Goal: Information Seeking & Learning: Find specific page/section

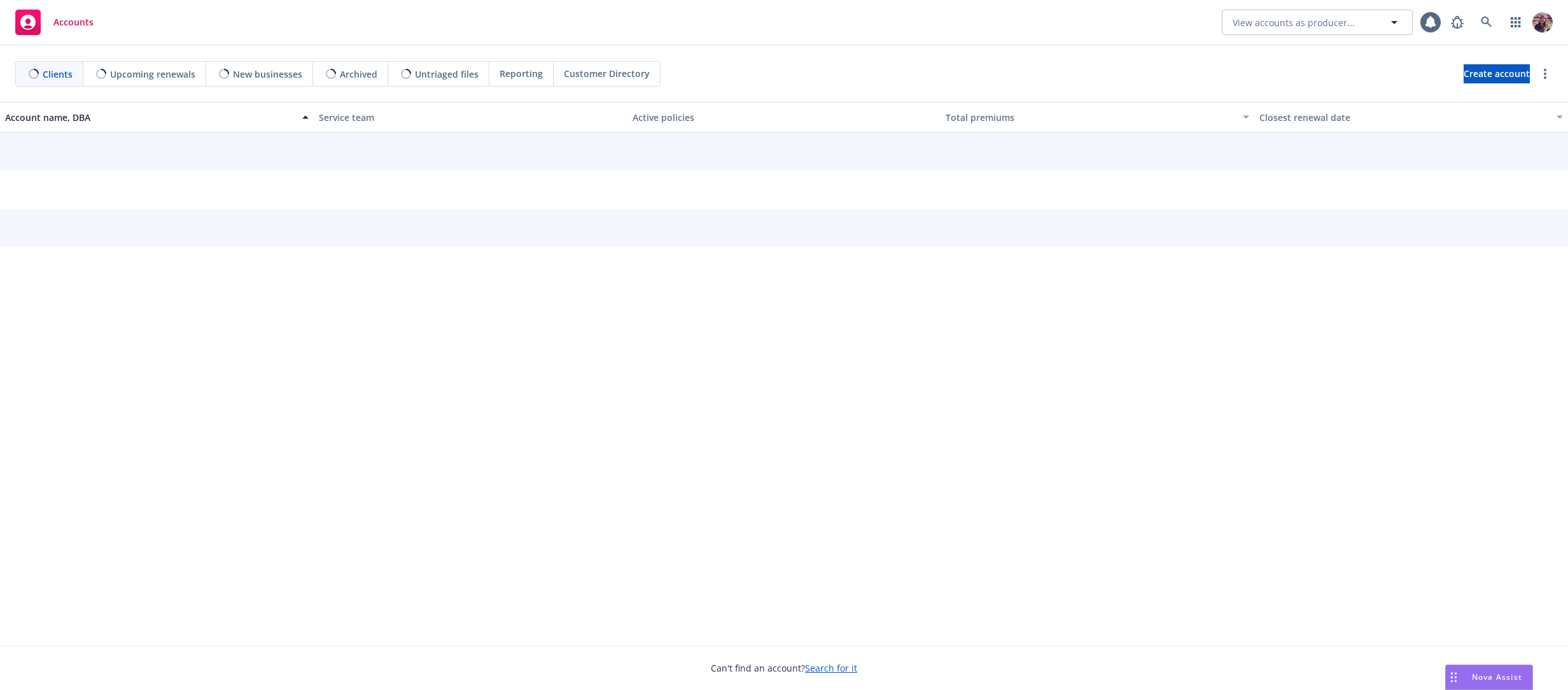
click at [906, 46] on div "Clients Upcoming renewals New businesses Archived Untriaged files Reporting Cus…" at bounding box center [784, 73] width 1568 height 56
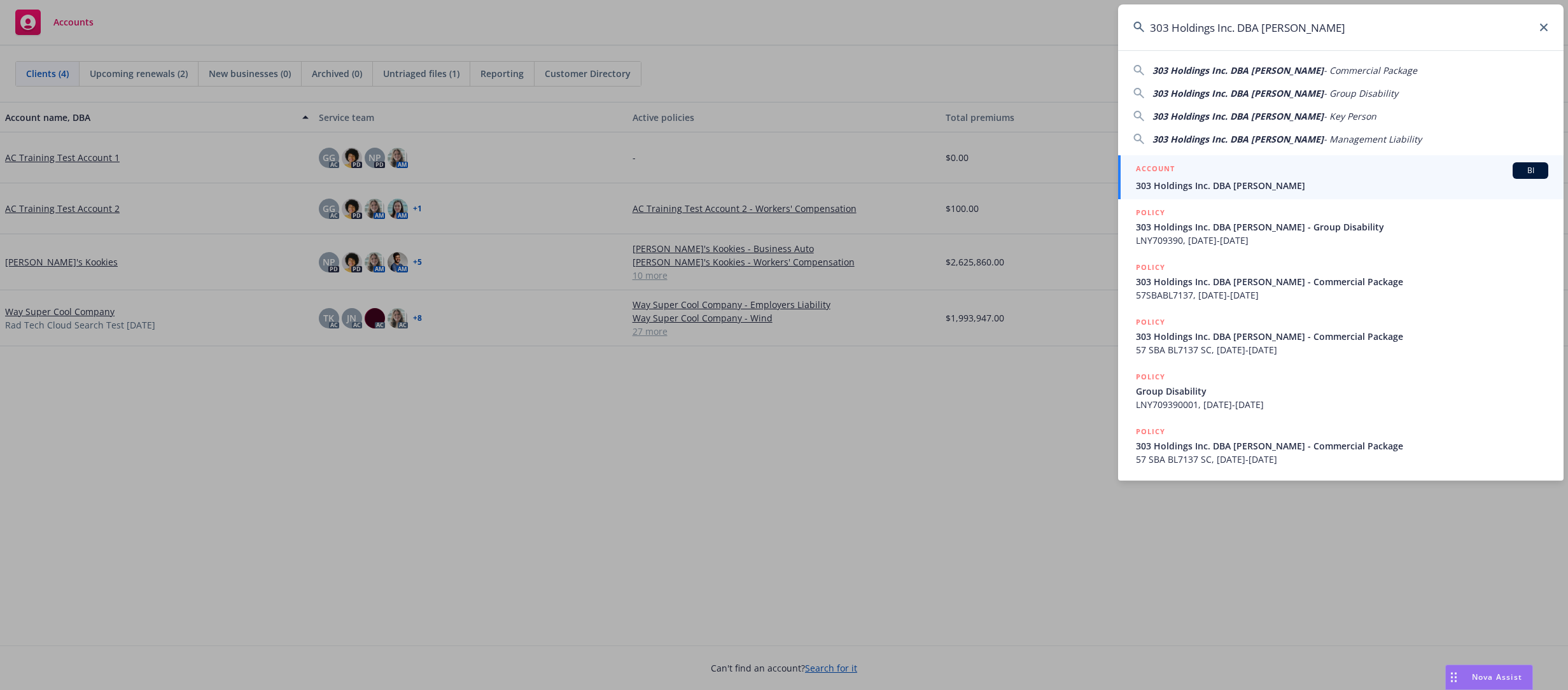
type input "303 Holdings Inc. DBA [PERSON_NAME]"
click at [1200, 168] on div "ACCOUNT BI" at bounding box center [1342, 171] width 412 height 16
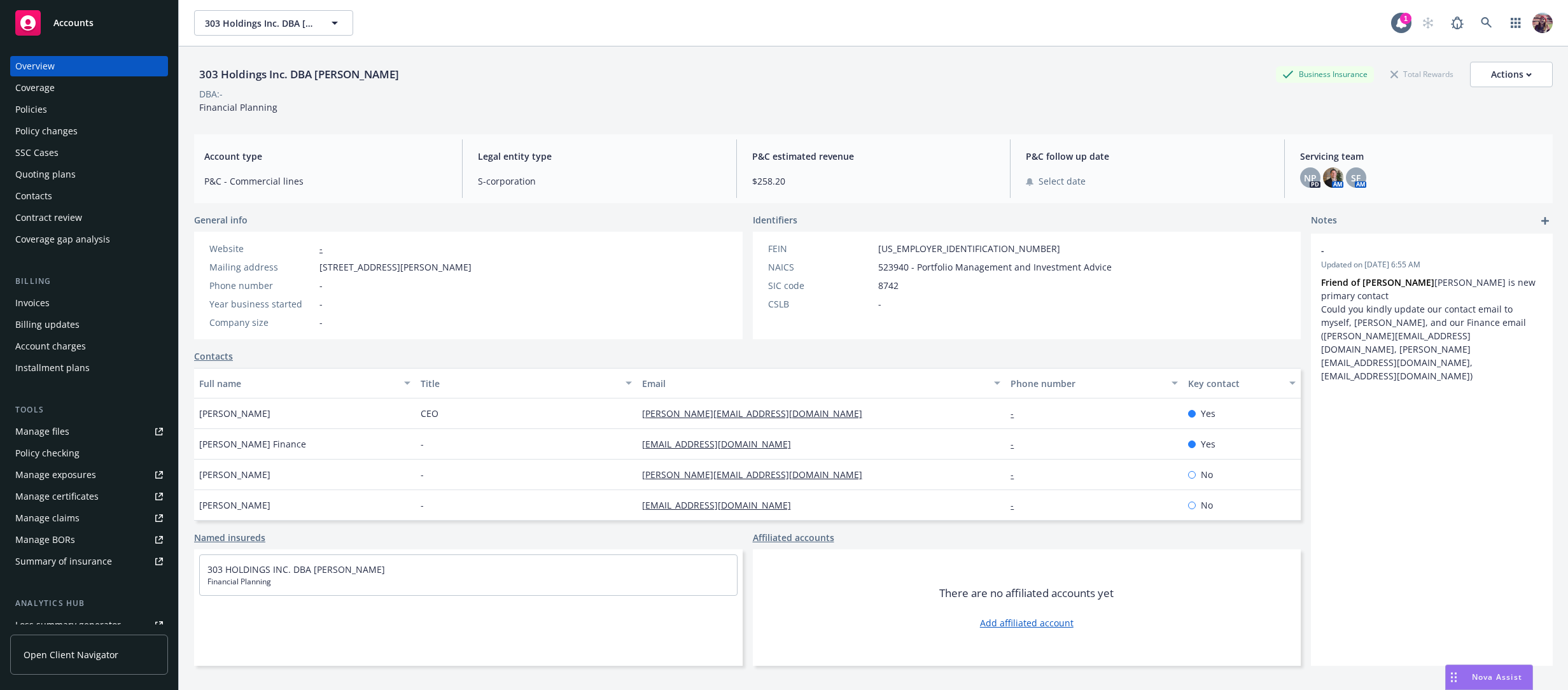
click at [46, 106] on div "Policies" at bounding box center [88, 109] width 147 height 20
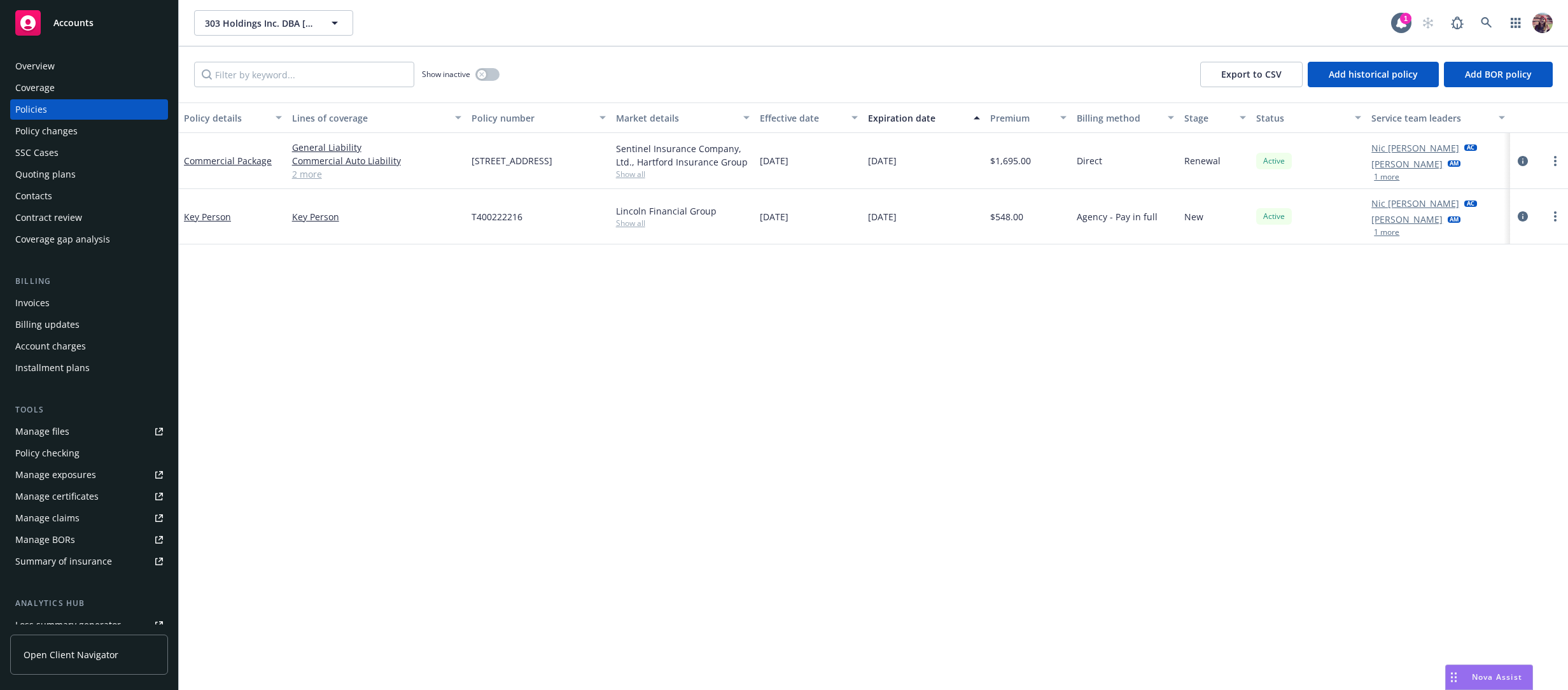
click at [324, 172] on link "2 more" at bounding box center [376, 174] width 170 height 13
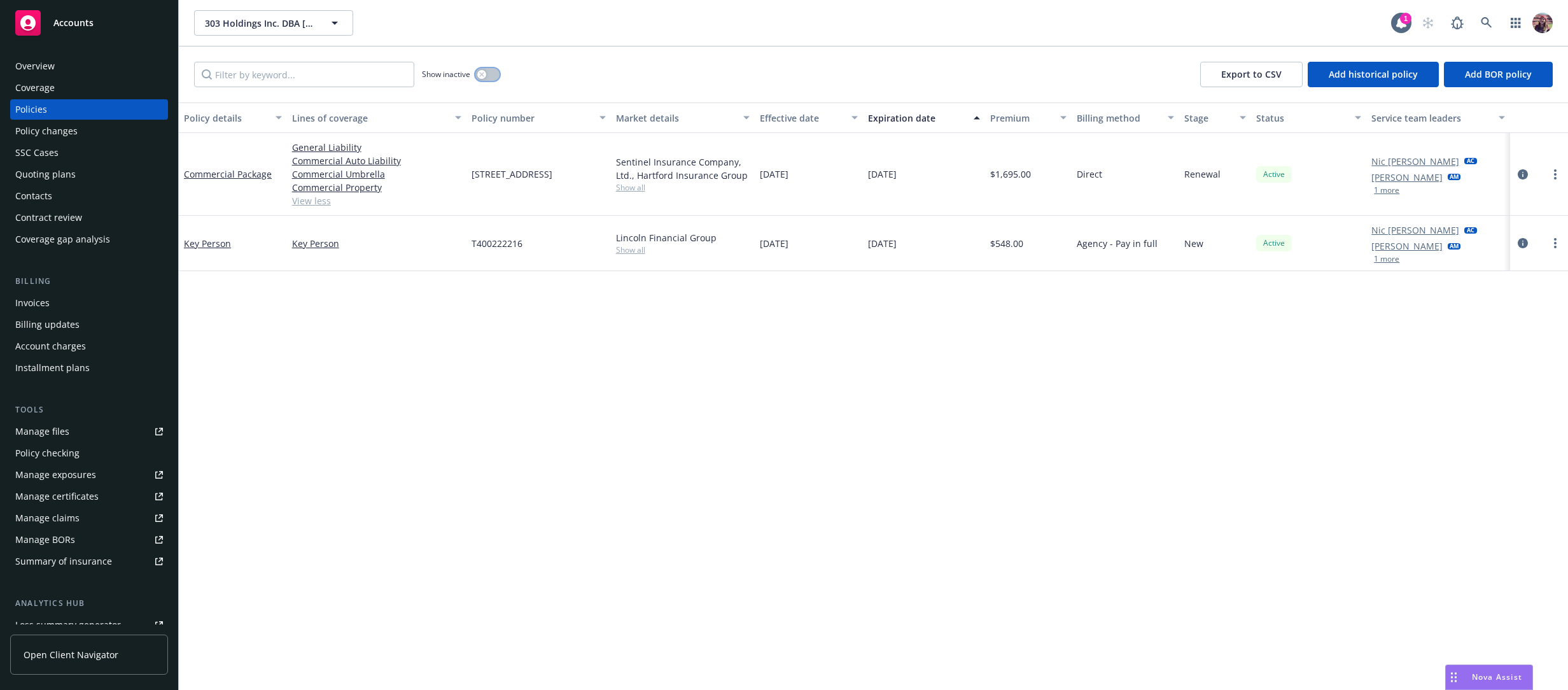
click at [496, 77] on button "button" at bounding box center [487, 74] width 24 height 13
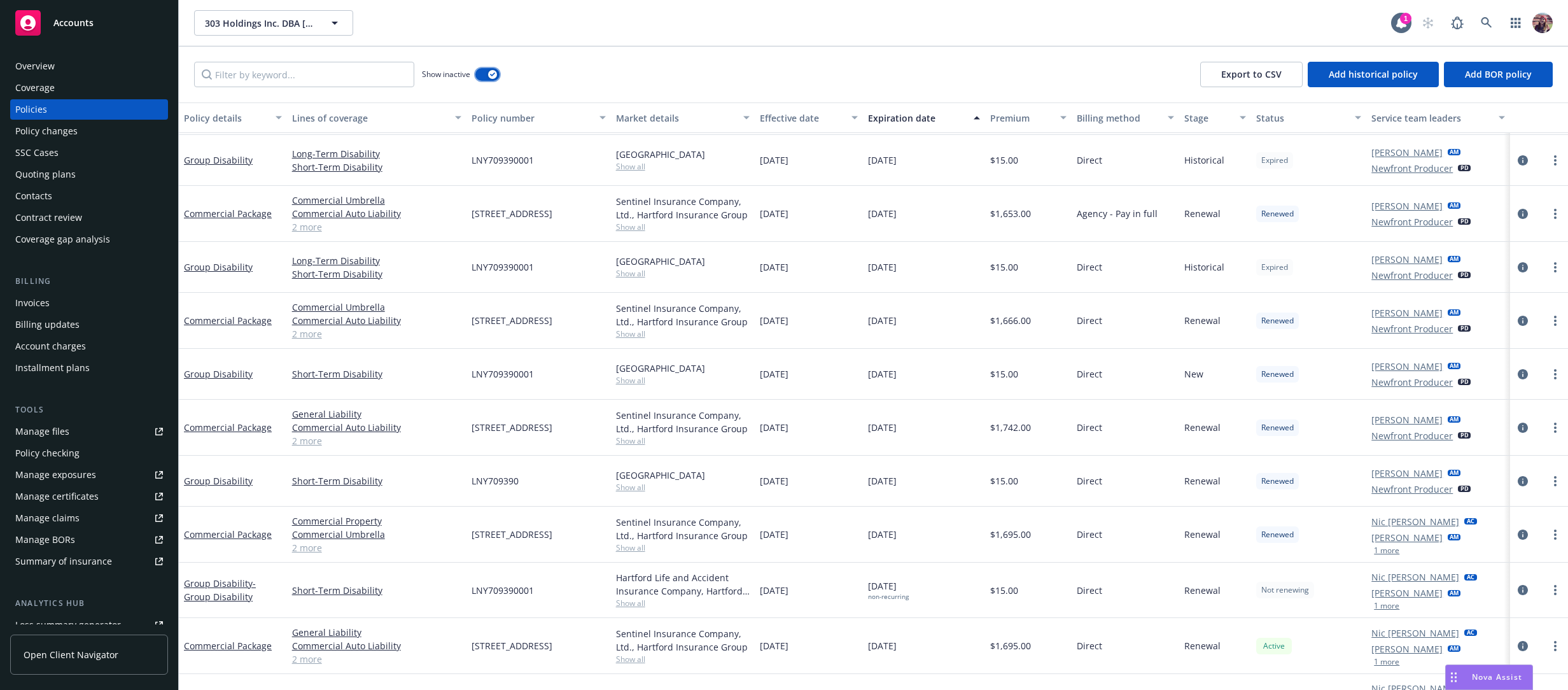
scroll to position [195, 0]
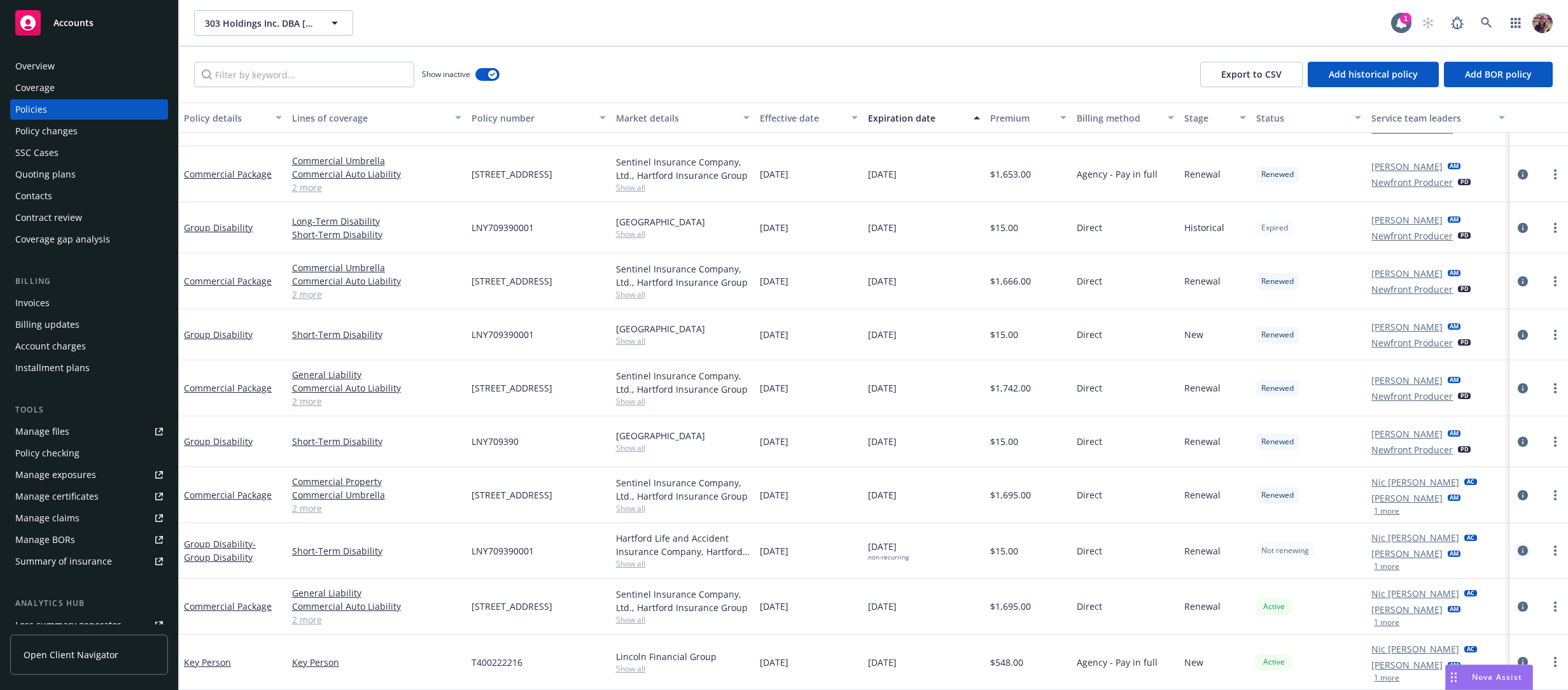
click at [1518, 548] on icon "circleInformation" at bounding box center [1523, 551] width 10 height 10
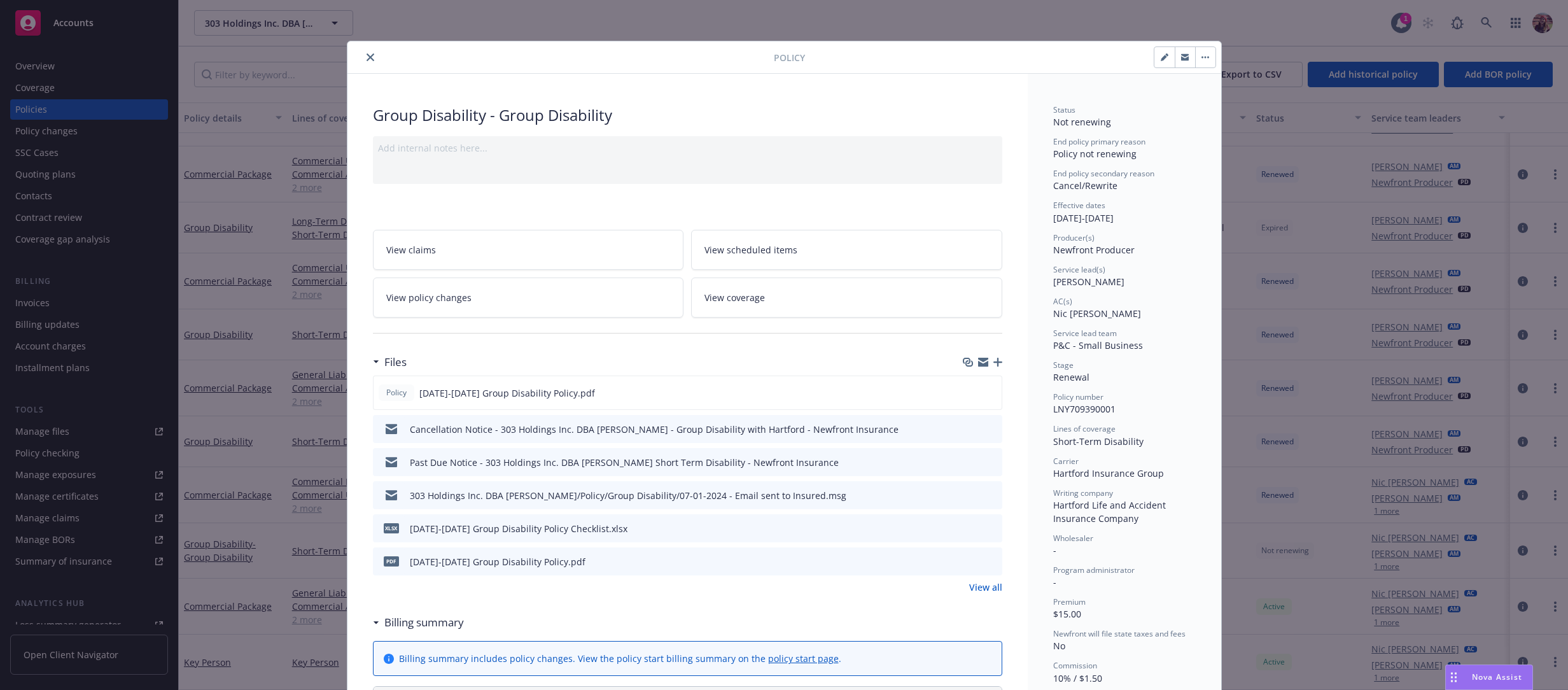
click at [385, 59] on div at bounding box center [563, 57] width 421 height 15
click at [367, 57] on icon "close" at bounding box center [370, 57] width 7 height 7
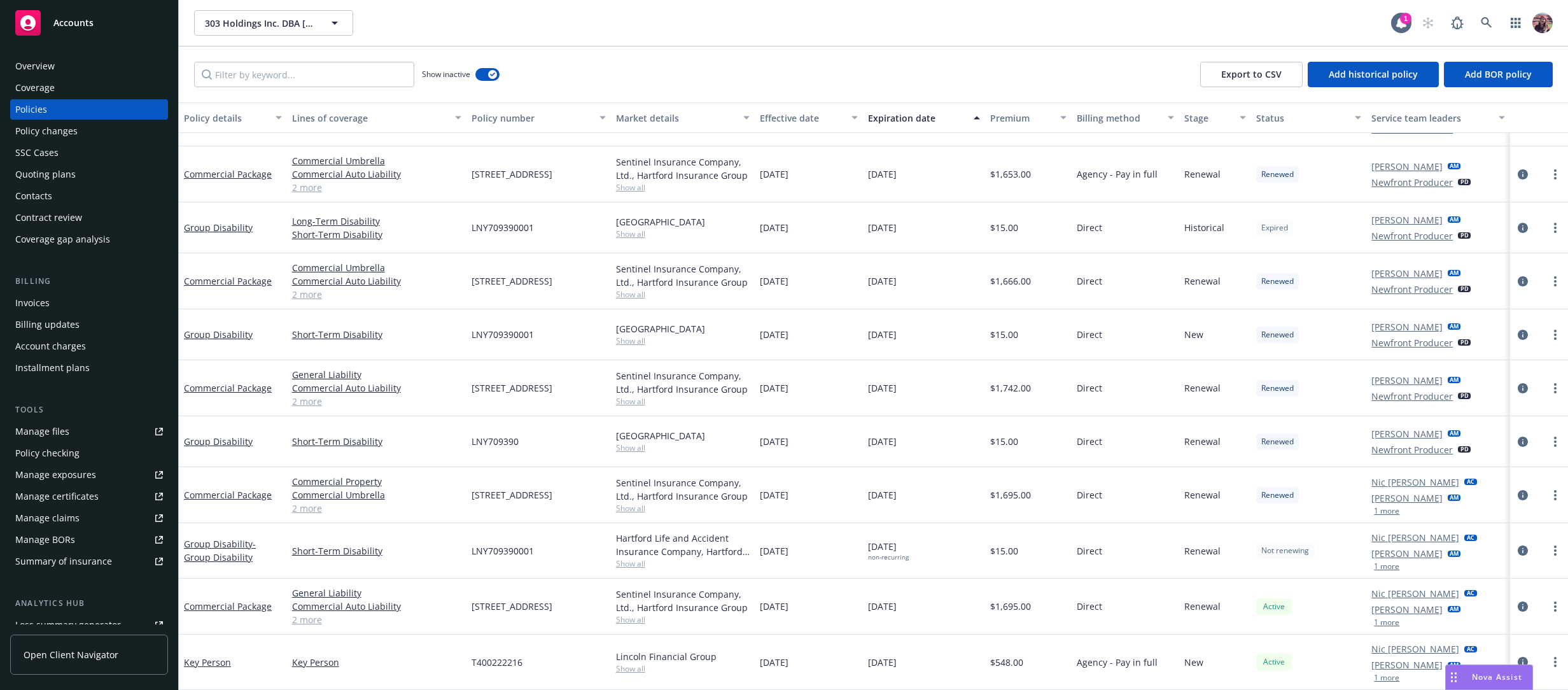
drag, startPoint x: 573, startPoint y: 19, endPoint x: 583, endPoint y: 19, distance: 10.0
click at [579, 19] on div "303 Holdings Inc. DBA [PERSON_NAME] 303 Holdings Inc. DBA [PERSON_NAME]" at bounding box center [792, 23] width 1197 height 25
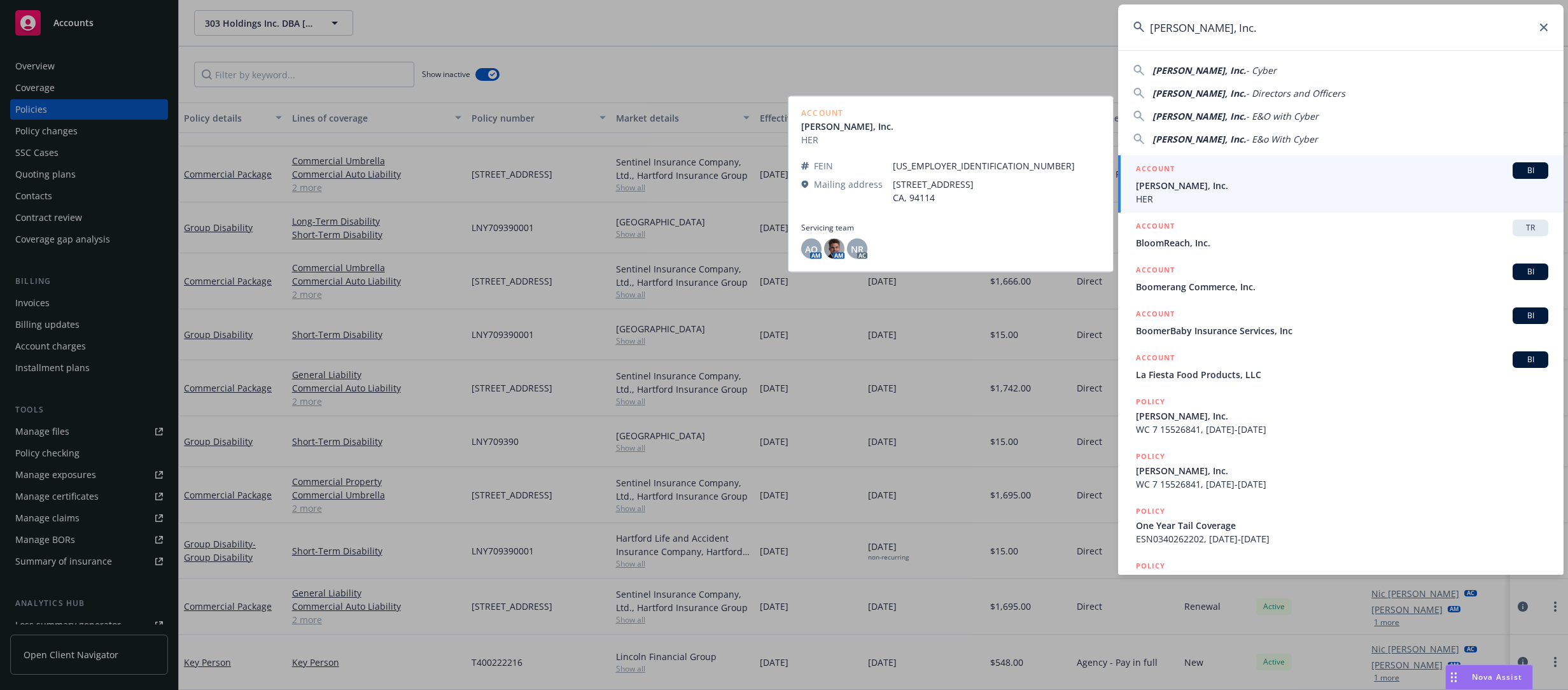
type input "[PERSON_NAME], Inc."
click at [1211, 176] on div "ACCOUNT BI" at bounding box center [1342, 171] width 412 height 16
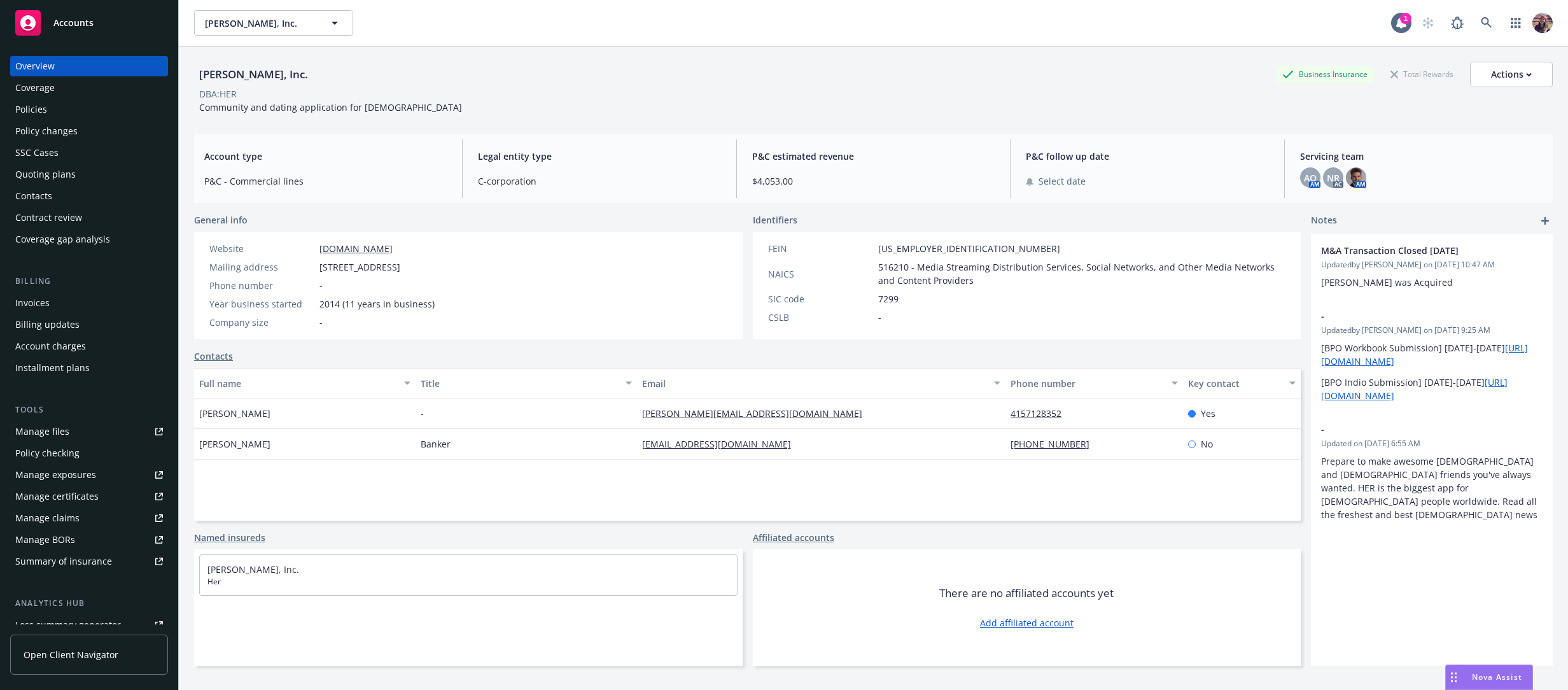
click at [71, 108] on div "Policies" at bounding box center [88, 109] width 147 height 20
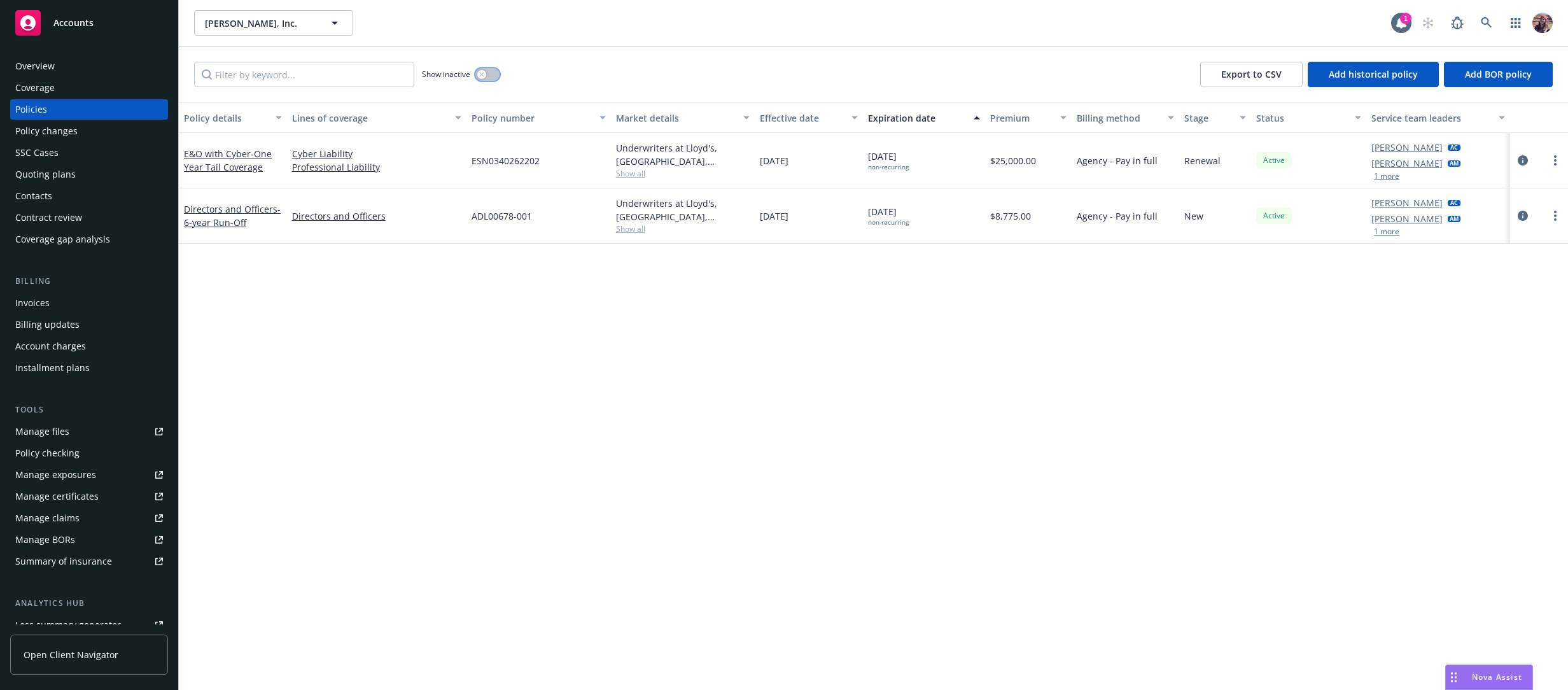
click at [491, 77] on button "button" at bounding box center [487, 74] width 24 height 13
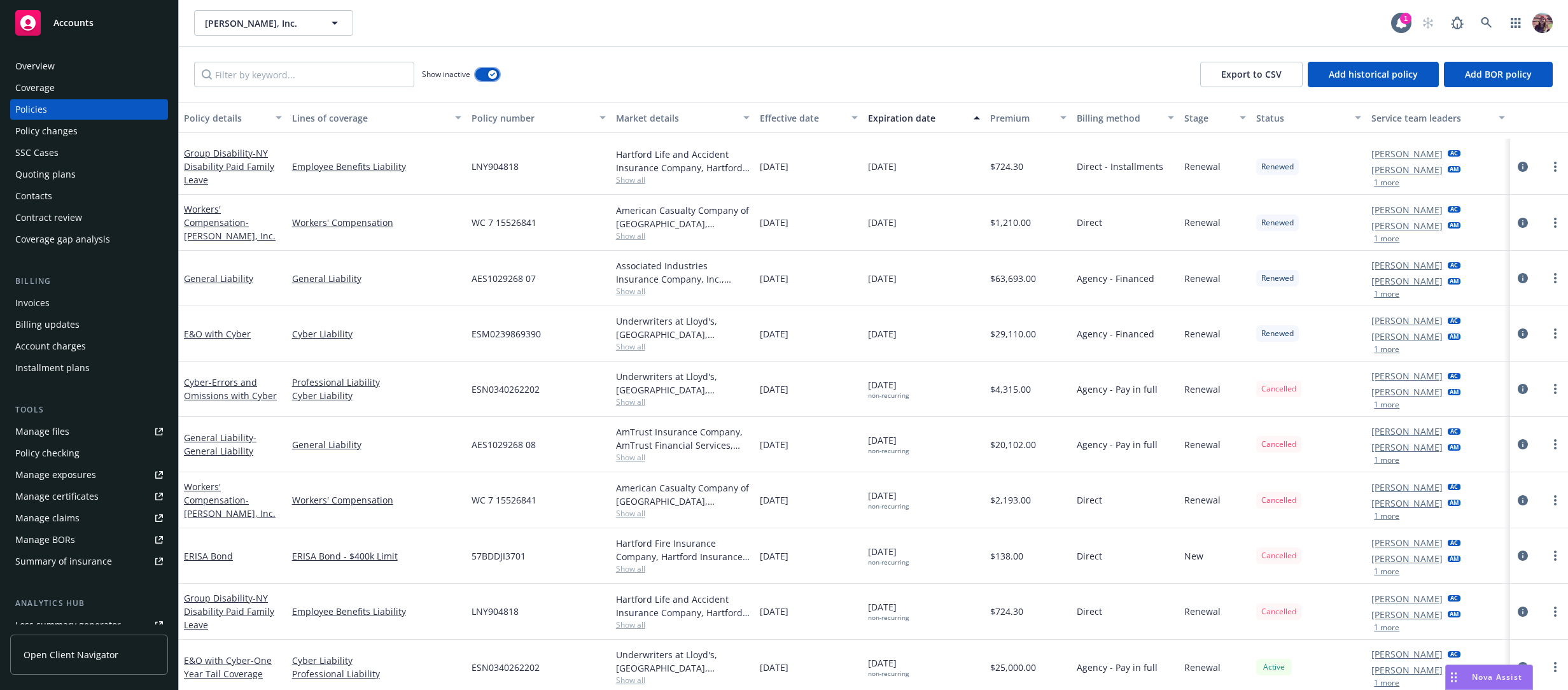
scroll to position [971, 0]
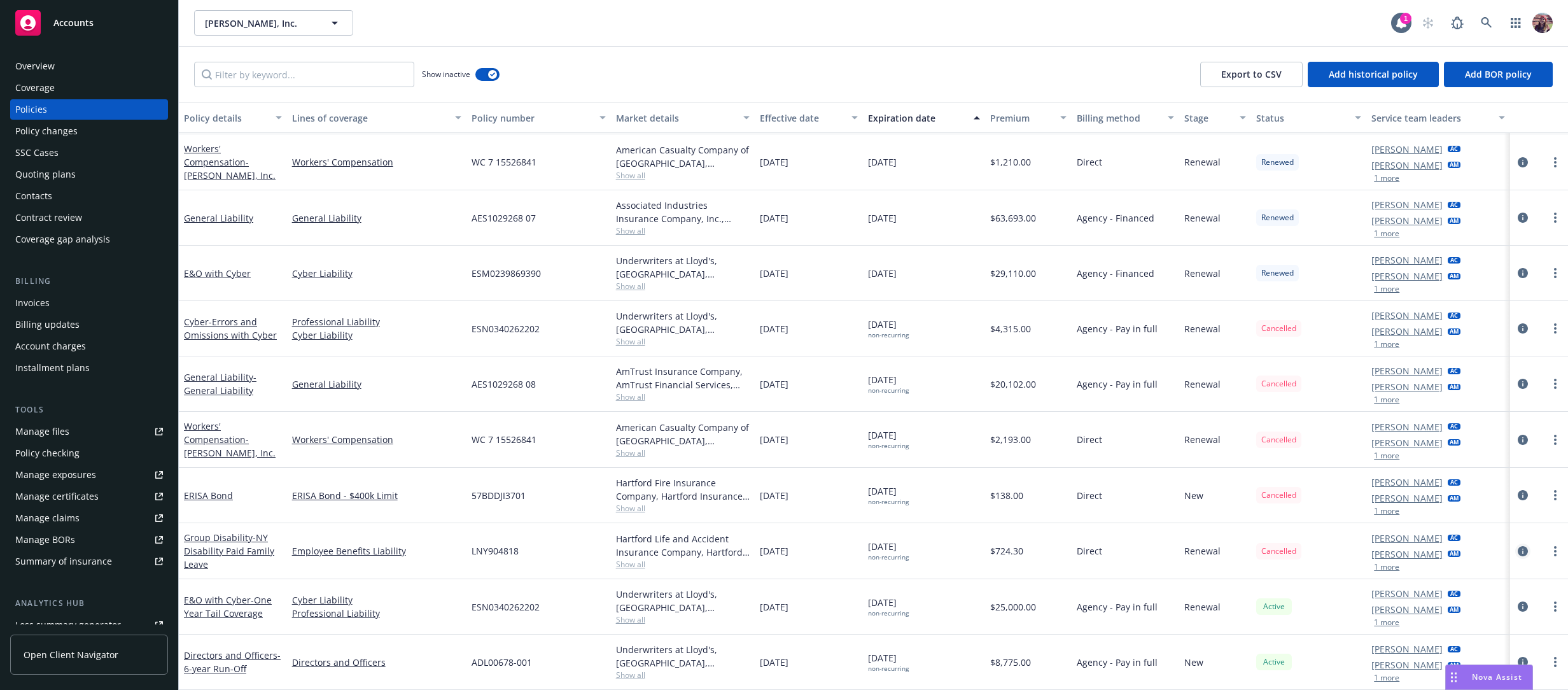
click at [1518, 552] on icon "circleInformation" at bounding box center [1523, 551] width 10 height 10
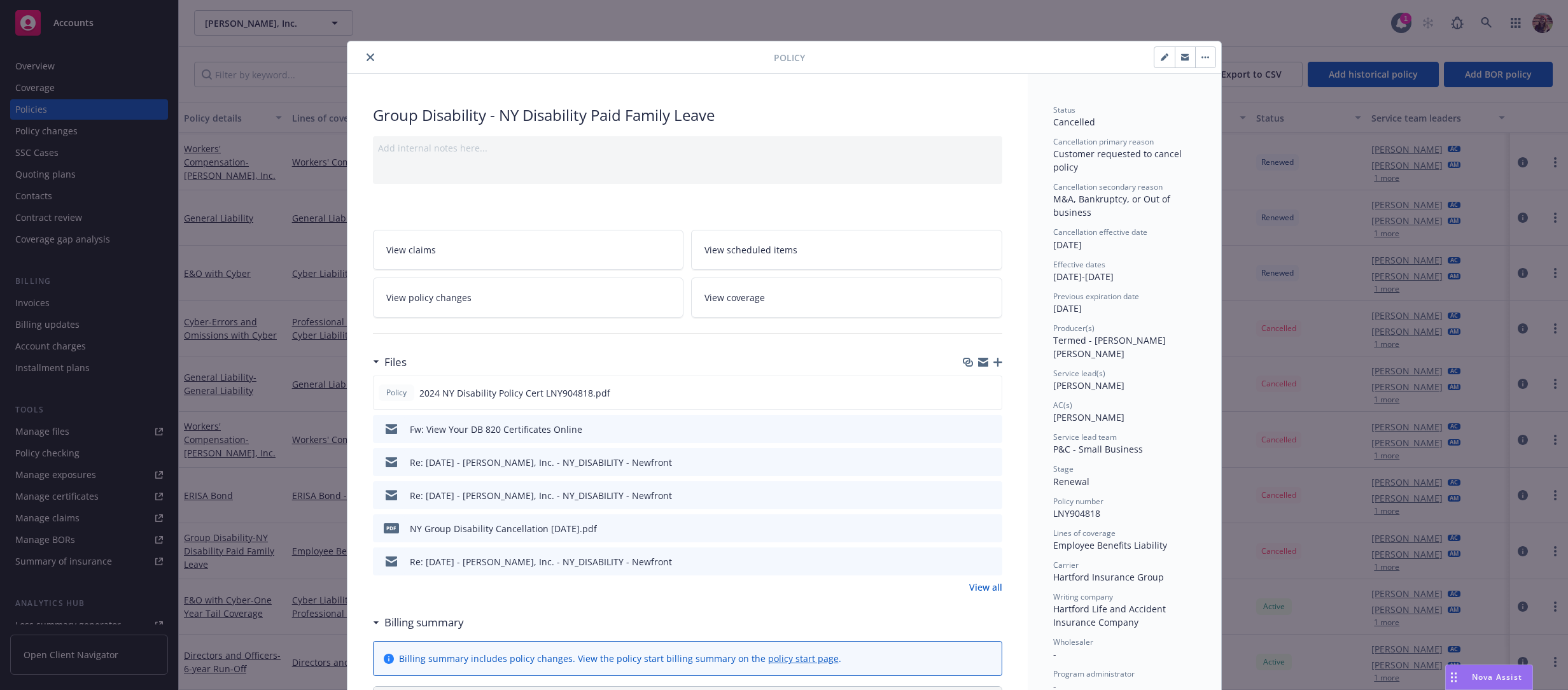
click at [363, 56] on button "close" at bounding box center [370, 57] width 15 height 15
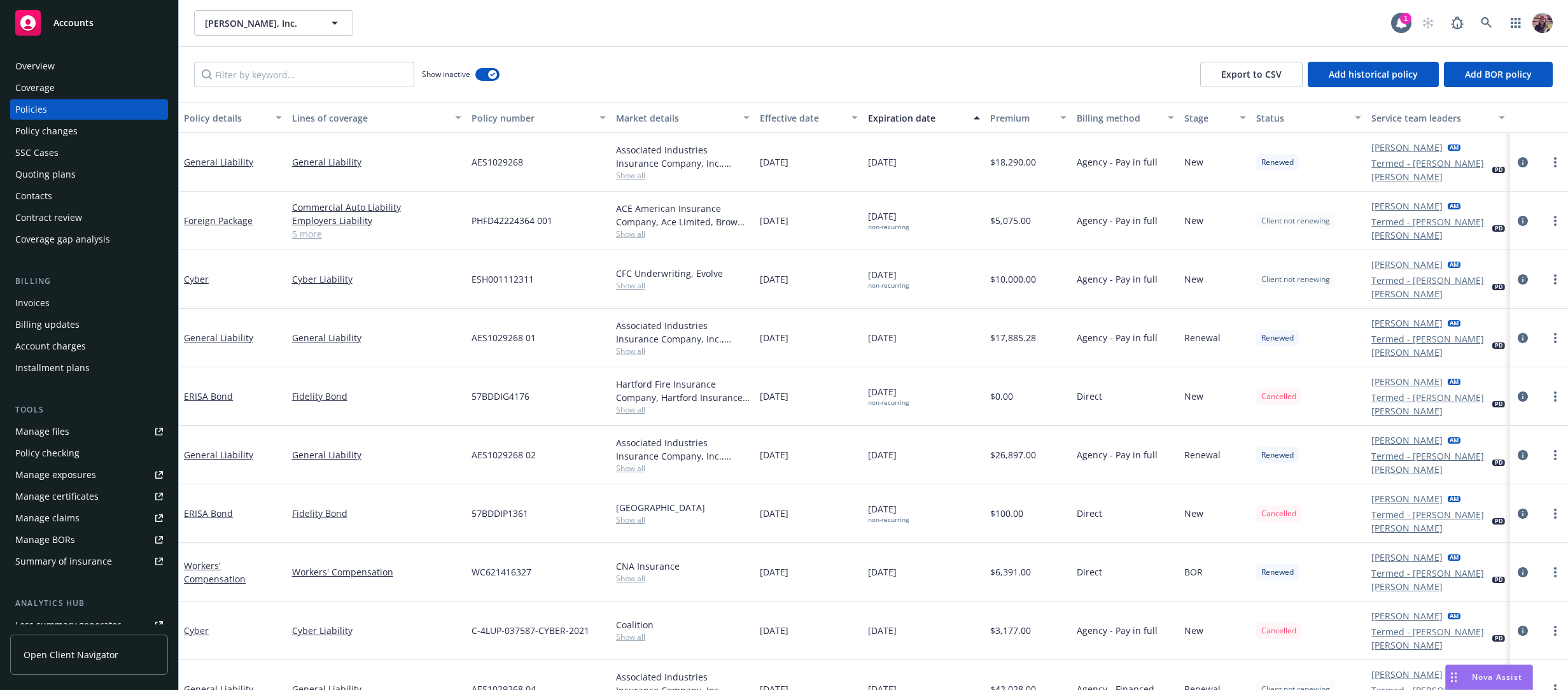
click at [1102, 48] on div "Show inactive Export to CSV Add historical policy Add BOR policy" at bounding box center [873, 74] width 1389 height 56
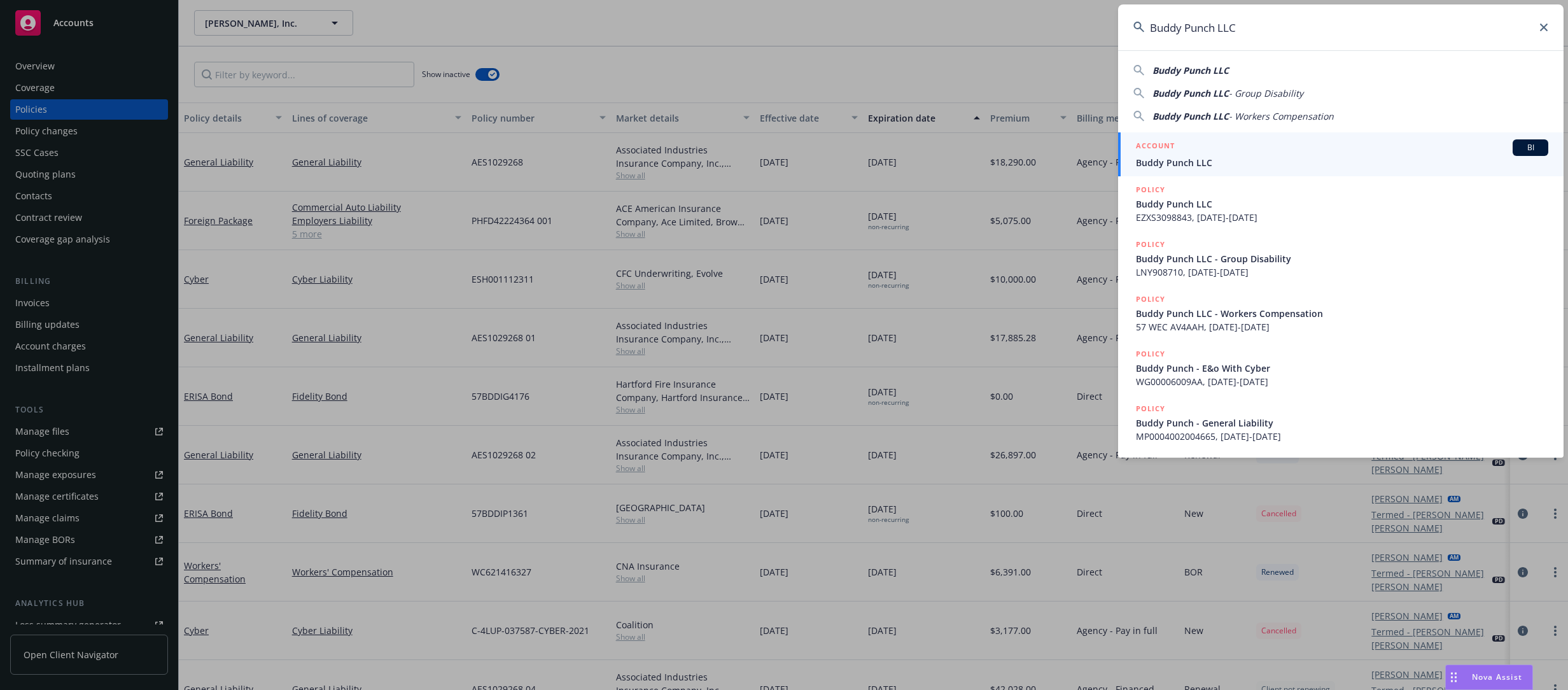
type input "Buddy Punch LLC"
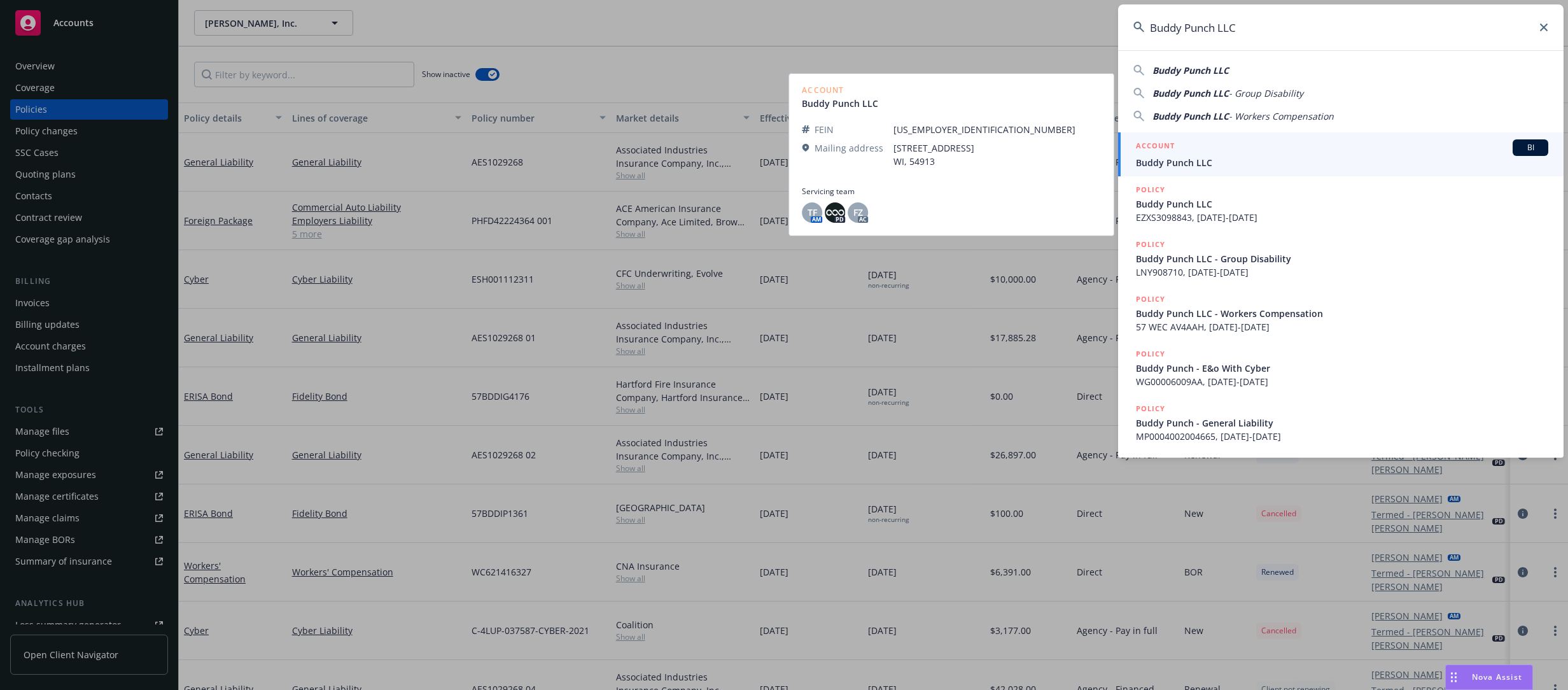
click at [1205, 142] on div "ACCOUNT BI" at bounding box center [1342, 147] width 412 height 16
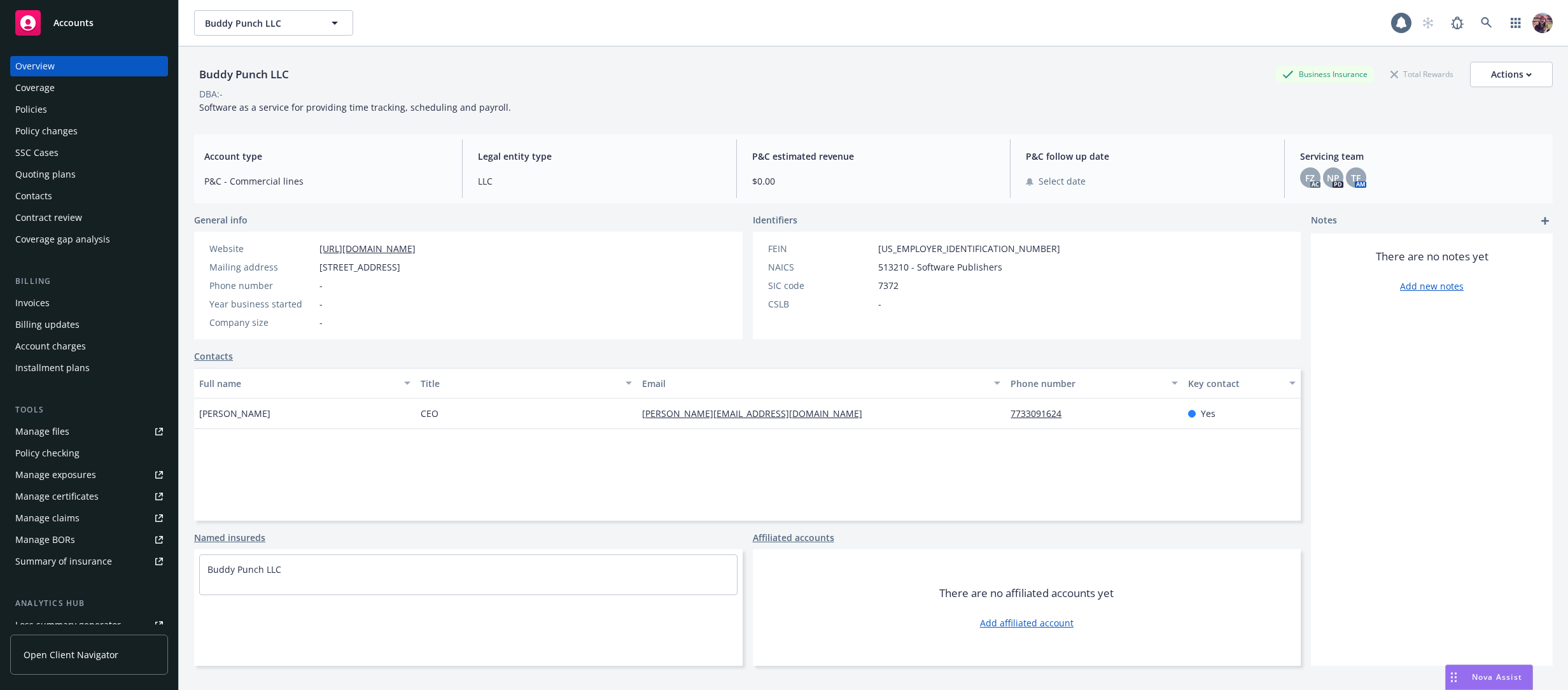
click at [82, 104] on div "Policies" at bounding box center [88, 109] width 147 height 20
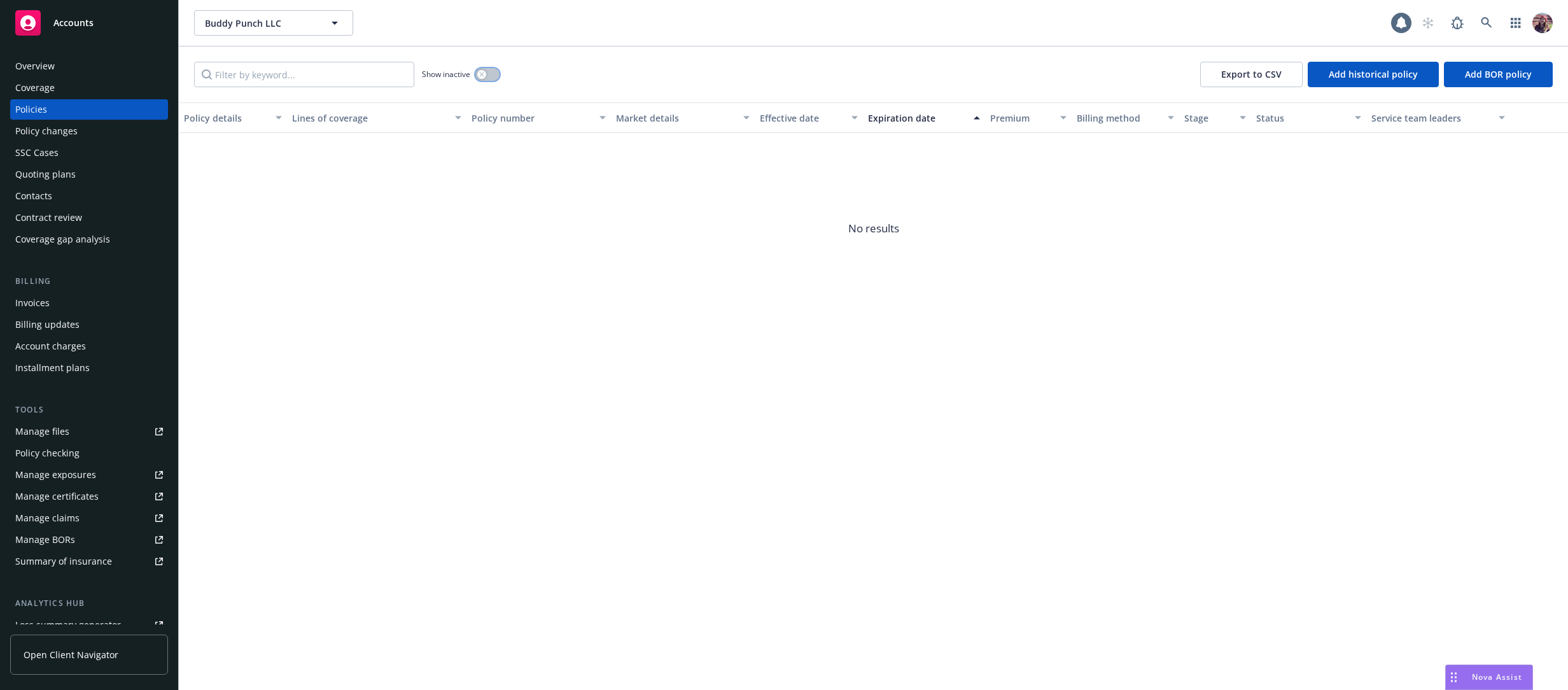
click at [490, 77] on button "button" at bounding box center [487, 74] width 24 height 13
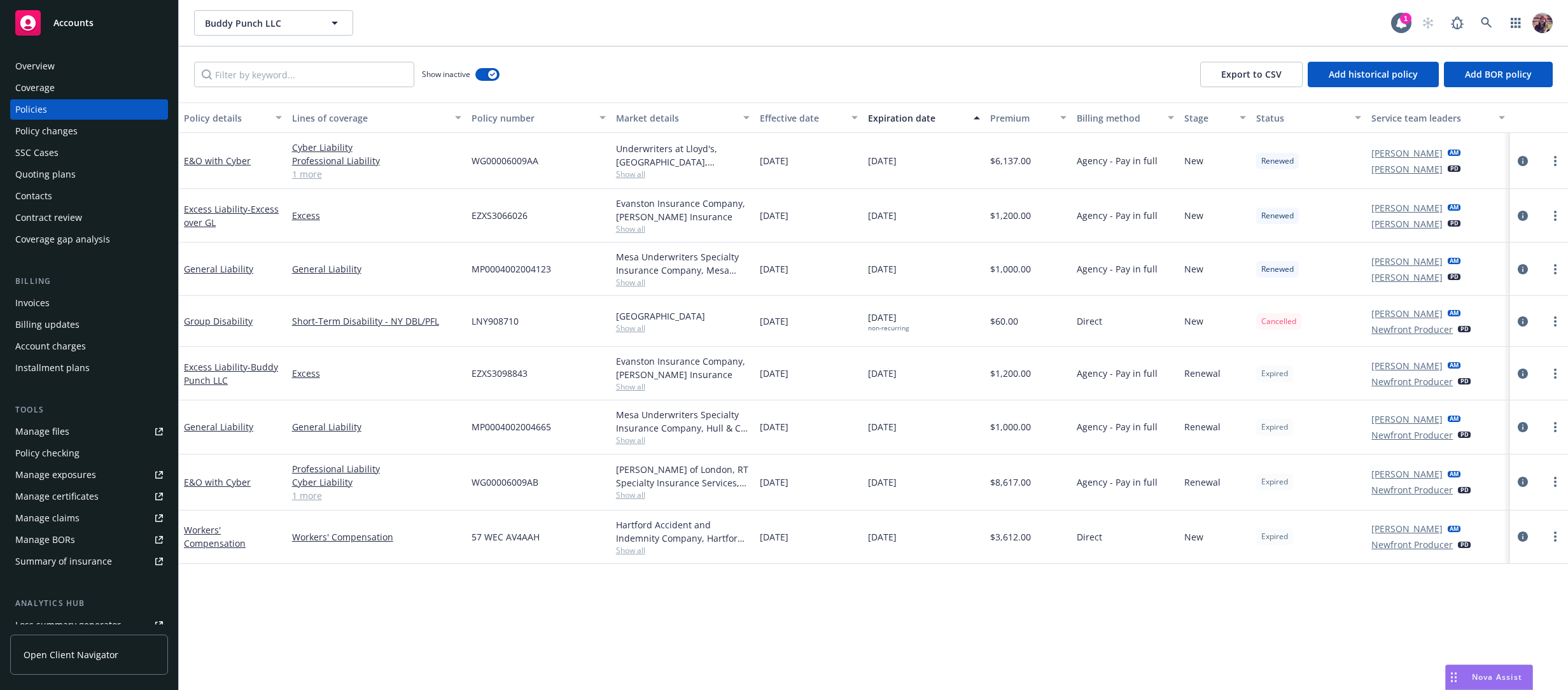
click at [623, 70] on div "Show inactive Export to CSV Add historical policy Add BOR policy" at bounding box center [873, 74] width 1389 height 56
click at [1099, 68] on div "Show inactive Export to CSV Add historical policy Add BOR policy" at bounding box center [873, 74] width 1389 height 56
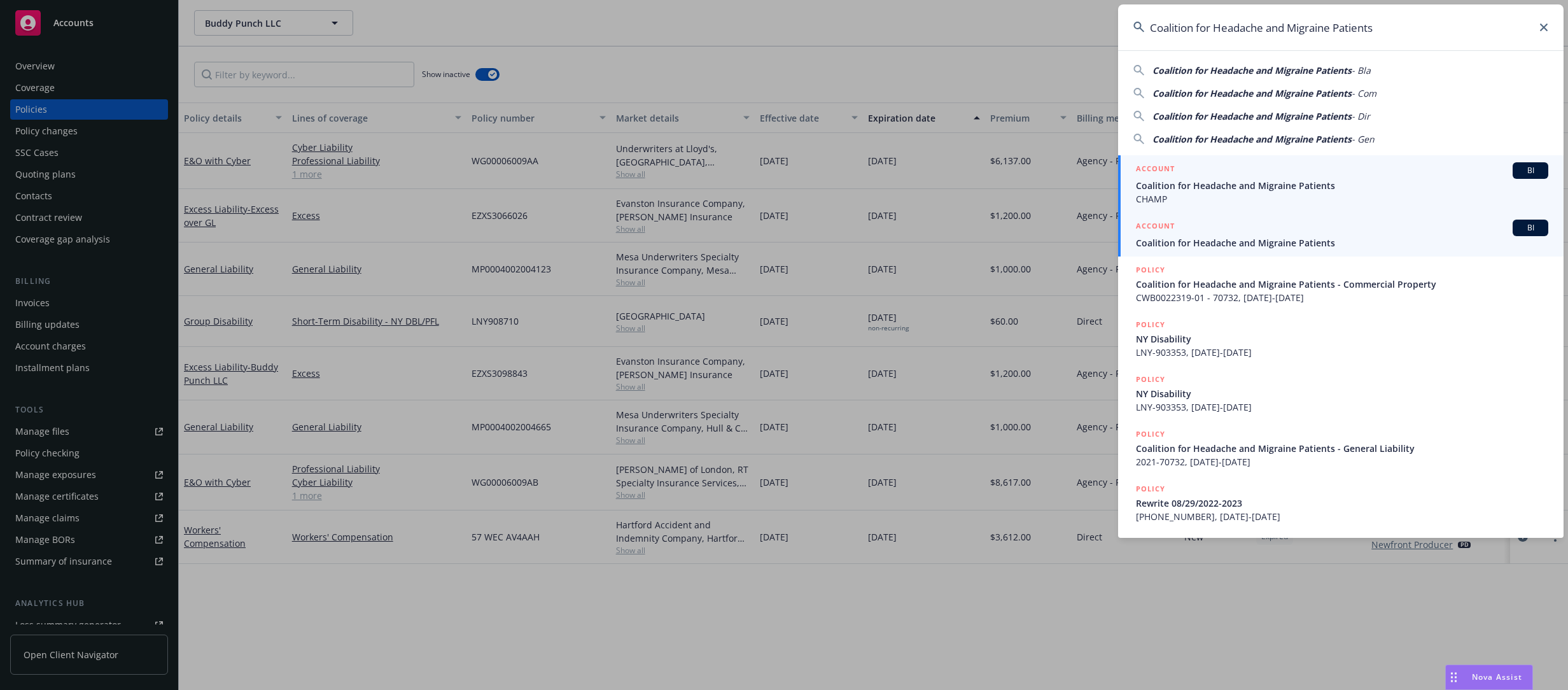
type input "Coalition for Headache and Migraine Patients"
click at [1178, 184] on span "Coalition for Headache and Migraine Patients" at bounding box center [1342, 186] width 412 height 13
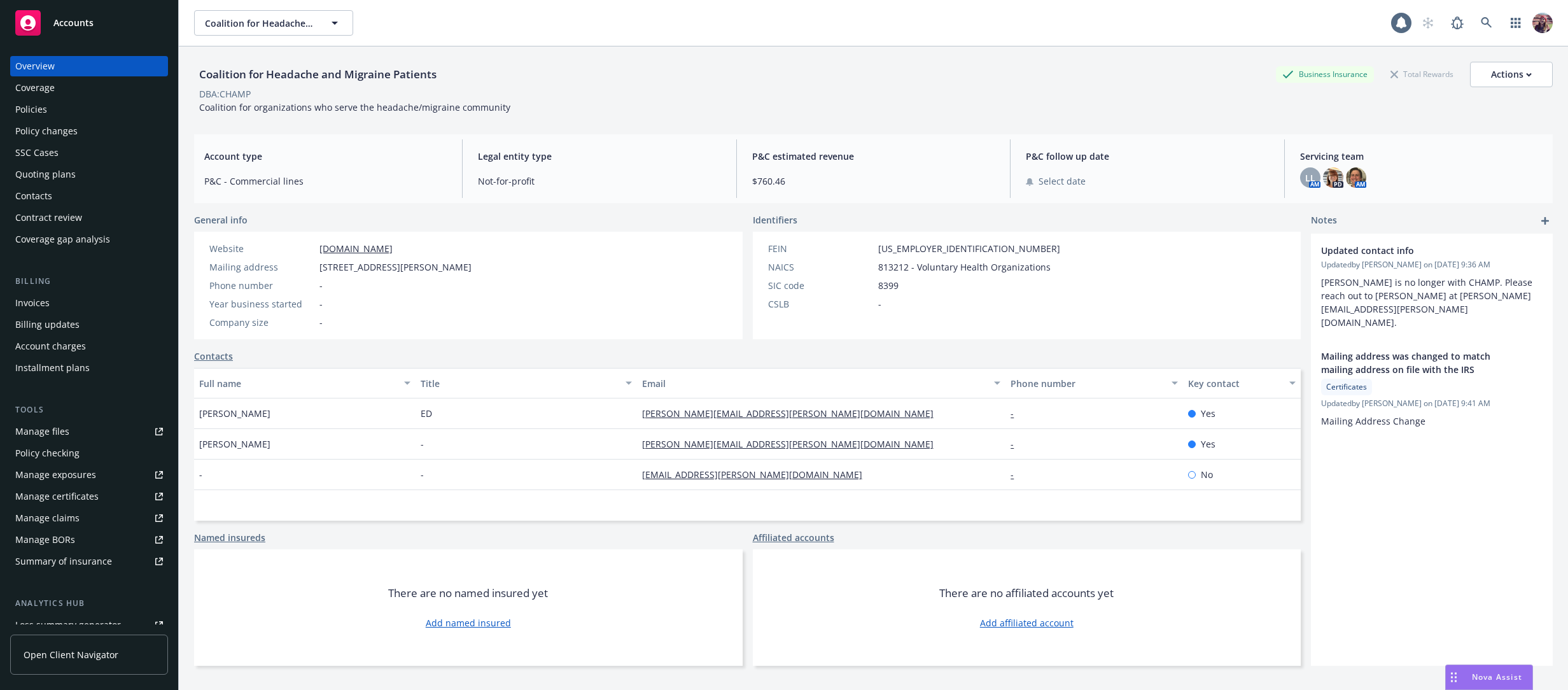
click at [114, 109] on div "Policies" at bounding box center [88, 109] width 147 height 20
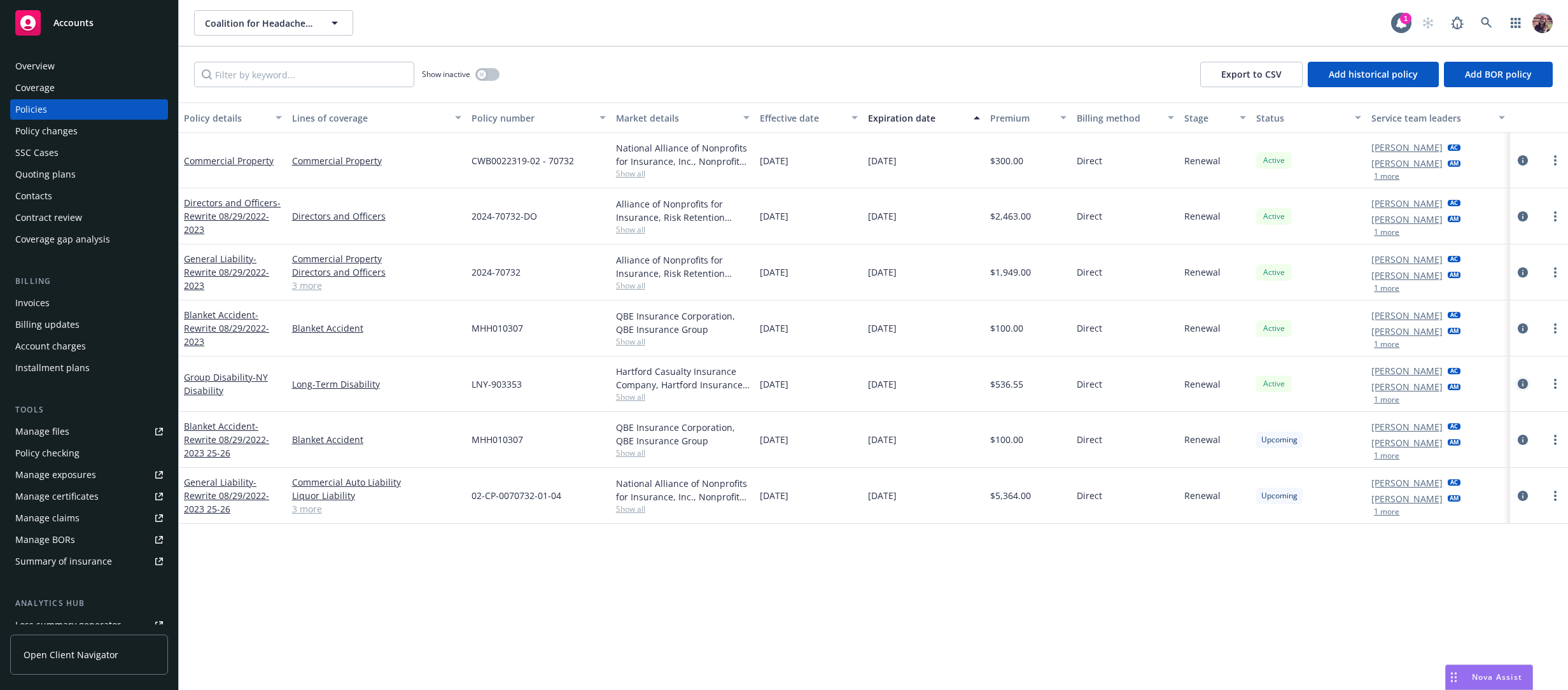
click at [1525, 381] on icon "circleInformation" at bounding box center [1523, 384] width 10 height 10
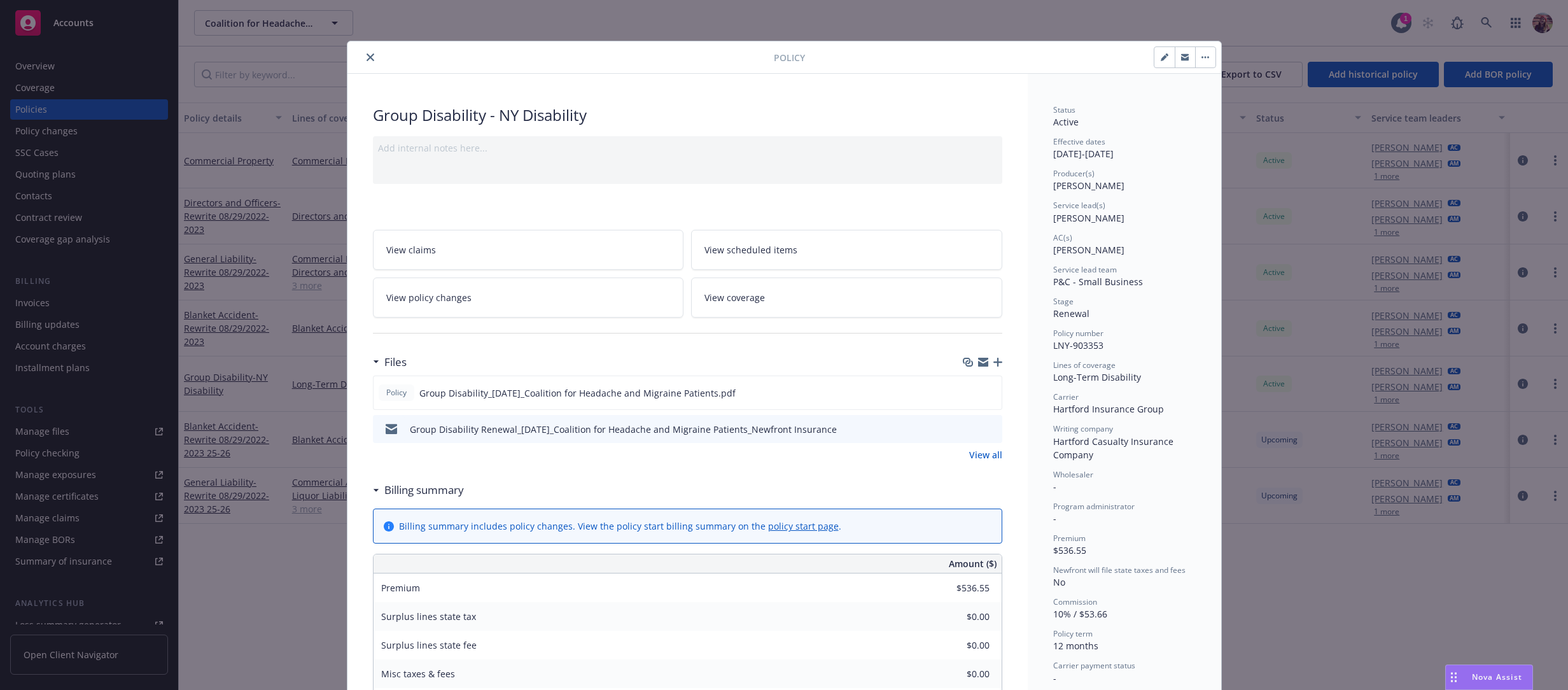
scroll to position [52, 0]
